Goal: Task Accomplishment & Management: Complete application form

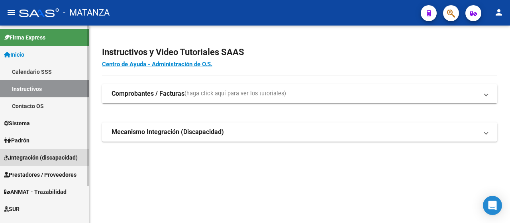
click at [55, 155] on span "Integración (discapacidad)" at bounding box center [41, 157] width 74 height 9
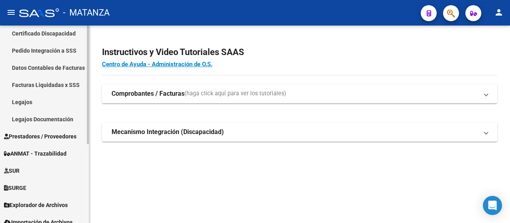
scroll to position [131, 0]
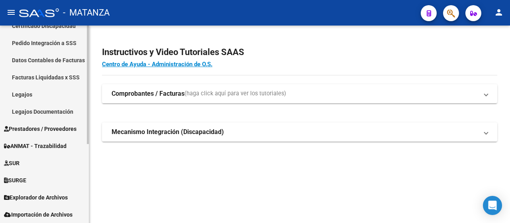
click at [52, 133] on span "Prestadores / Proveedores" at bounding box center [40, 128] width 72 height 9
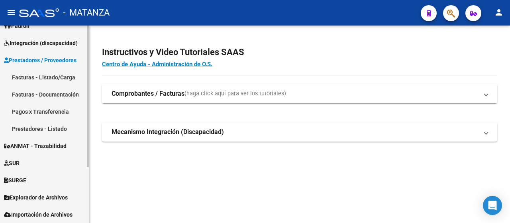
scroll to position [63, 0]
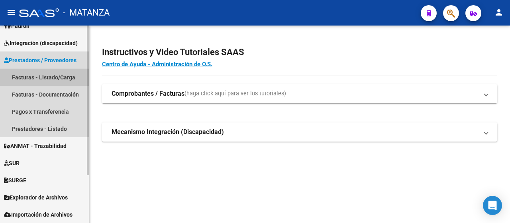
click at [64, 75] on link "Facturas - Listado/Carga" at bounding box center [44, 76] width 89 height 17
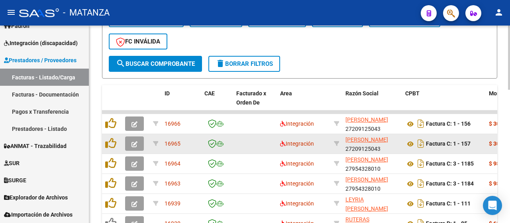
scroll to position [319, 0]
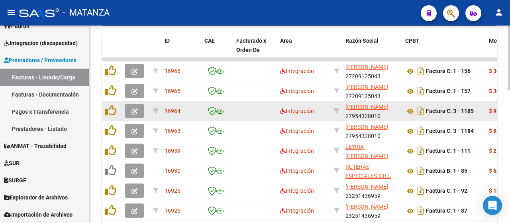
click at [135, 106] on button "button" at bounding box center [134, 111] width 19 height 14
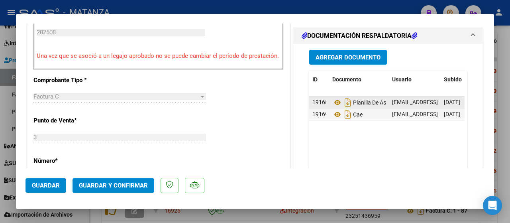
scroll to position [239, 0]
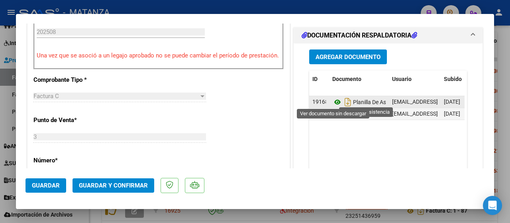
click at [334, 101] on icon at bounding box center [337, 102] width 10 height 10
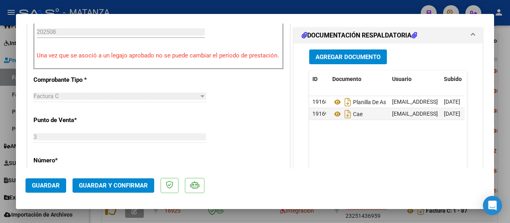
click at [218, 215] on div at bounding box center [255, 111] width 510 height 223
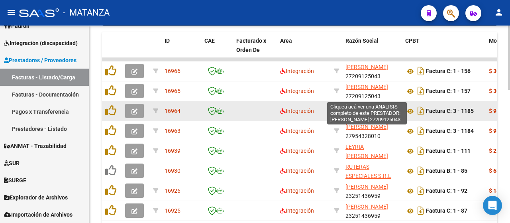
scroll to position [319, 0]
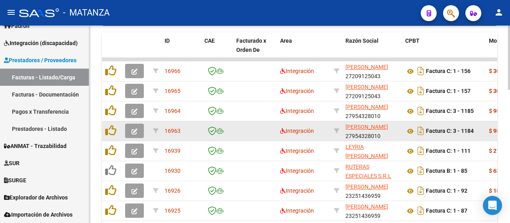
click at [132, 128] on icon "button" at bounding box center [134, 131] width 6 height 6
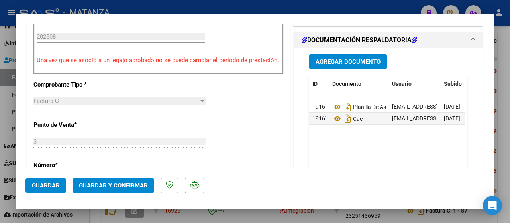
scroll to position [239, 0]
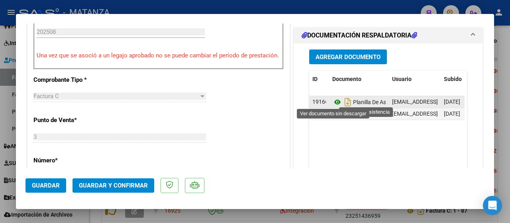
click at [332, 99] on icon at bounding box center [337, 102] width 10 height 10
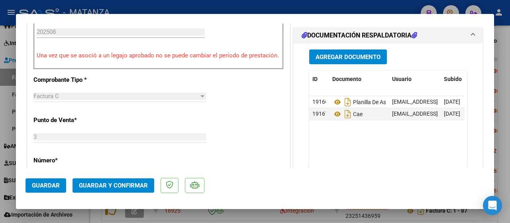
click at [187, 215] on div at bounding box center [255, 111] width 510 height 223
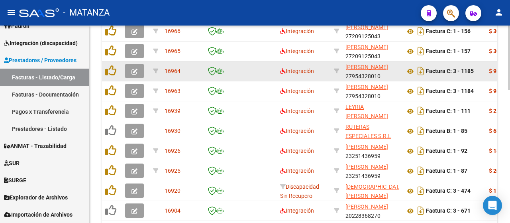
scroll to position [398, 0]
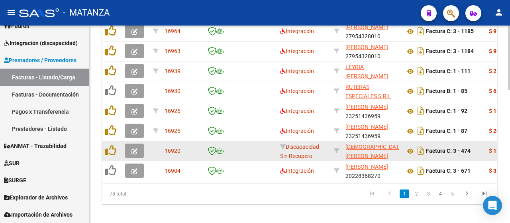
click at [136, 148] on icon "button" at bounding box center [134, 151] width 6 height 6
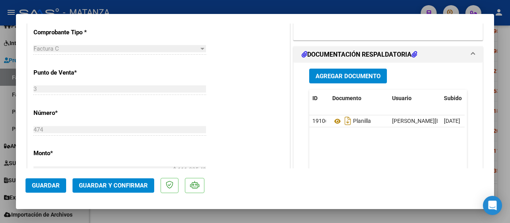
scroll to position [199, 0]
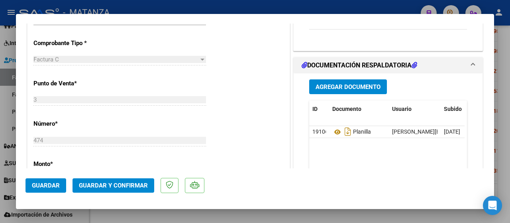
click at [193, 212] on div at bounding box center [255, 111] width 510 height 223
type input "$ 0,00"
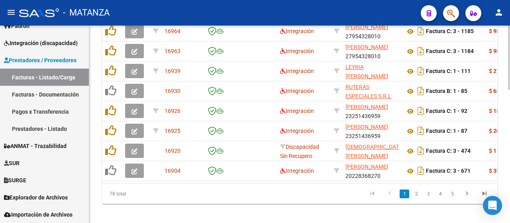
scroll to position [410, 0]
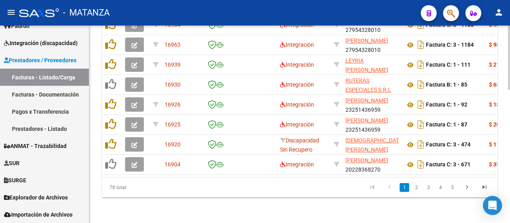
click at [417, 186] on link "2" at bounding box center [416, 187] width 10 height 9
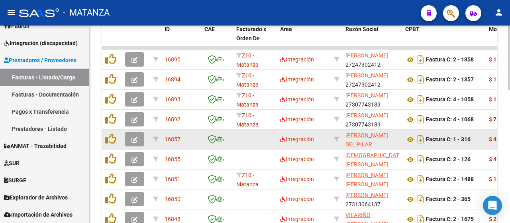
scroll to position [370, 0]
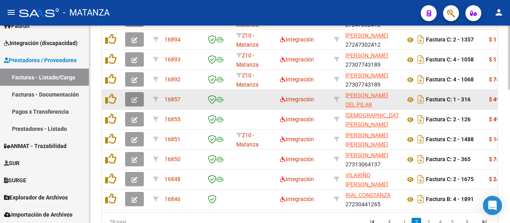
click at [135, 99] on icon "button" at bounding box center [134, 100] width 6 height 6
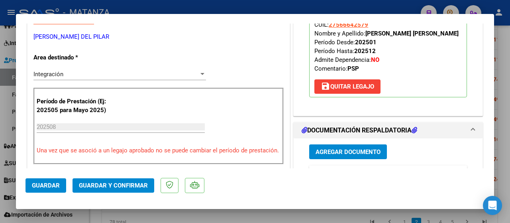
scroll to position [119, 0]
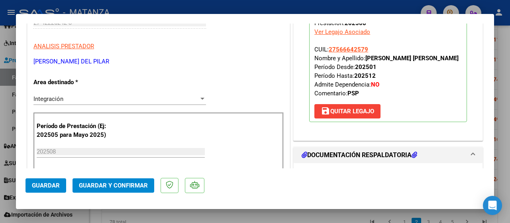
drag, startPoint x: 245, startPoint y: 209, endPoint x: 276, endPoint y: 173, distance: 47.2
click at [245, 209] on div "COMPROBANTE VER COMPROBANTE ESTADO: Recibida. En proceso de confirmacion/acepta…" at bounding box center [255, 111] width 510 height 223
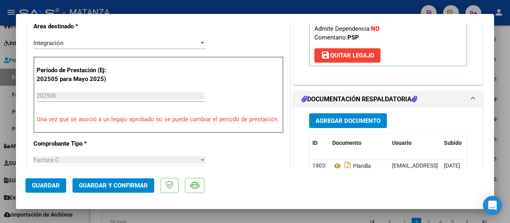
scroll to position [199, 0]
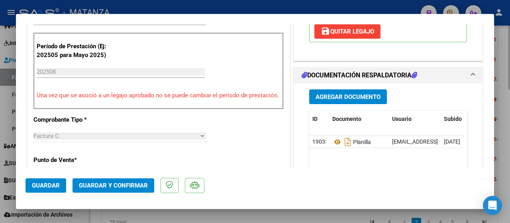
drag, startPoint x: 229, startPoint y: 212, endPoint x: 233, endPoint y: 209, distance: 4.9
click at [229, 212] on div at bounding box center [255, 111] width 510 height 223
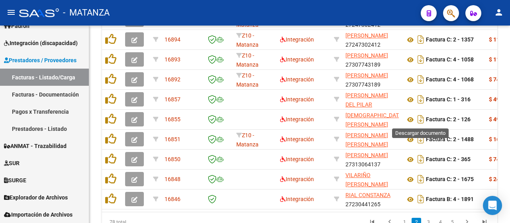
scroll to position [370, 0]
